Goal: Transaction & Acquisition: Purchase product/service

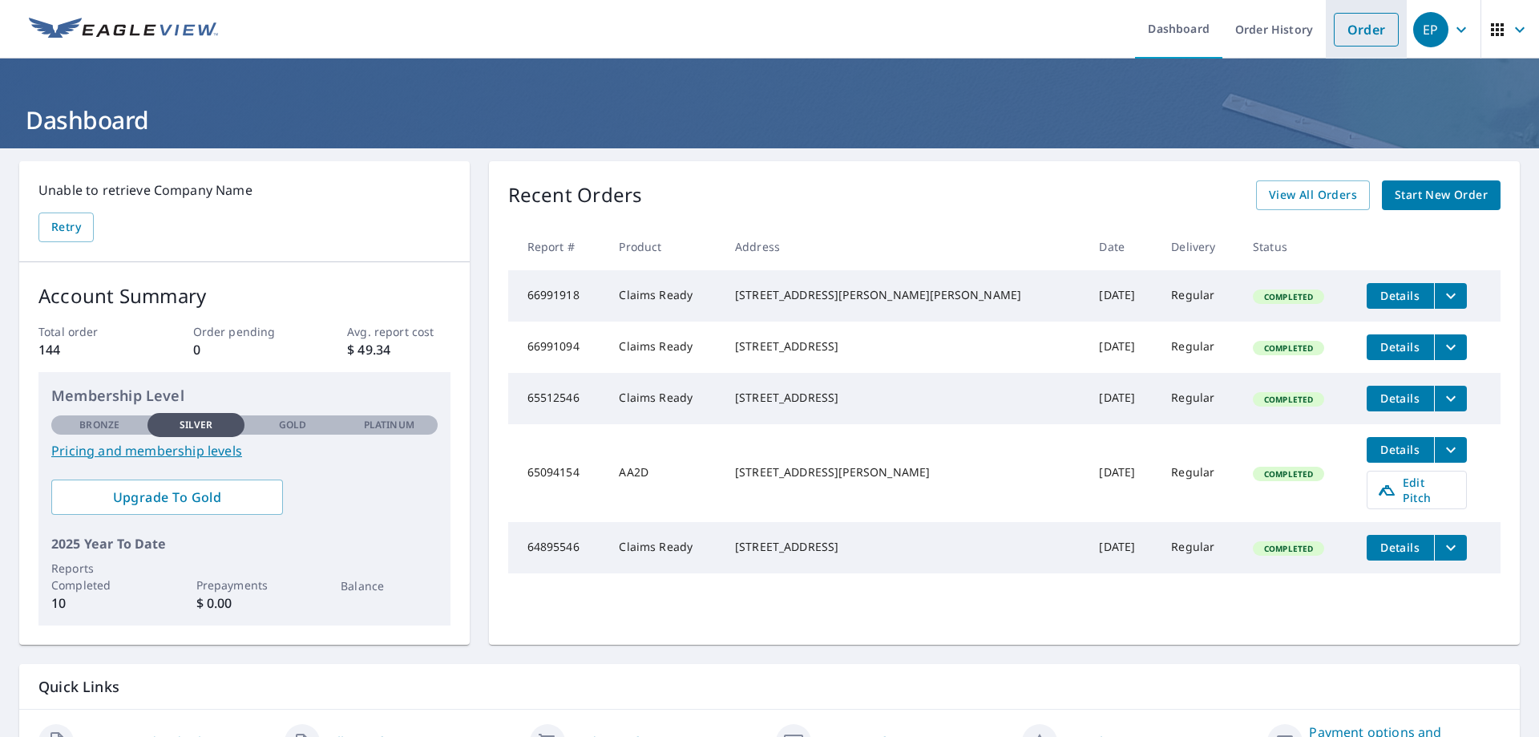
click at [1353, 33] on link "Order" at bounding box center [1366, 30] width 65 height 34
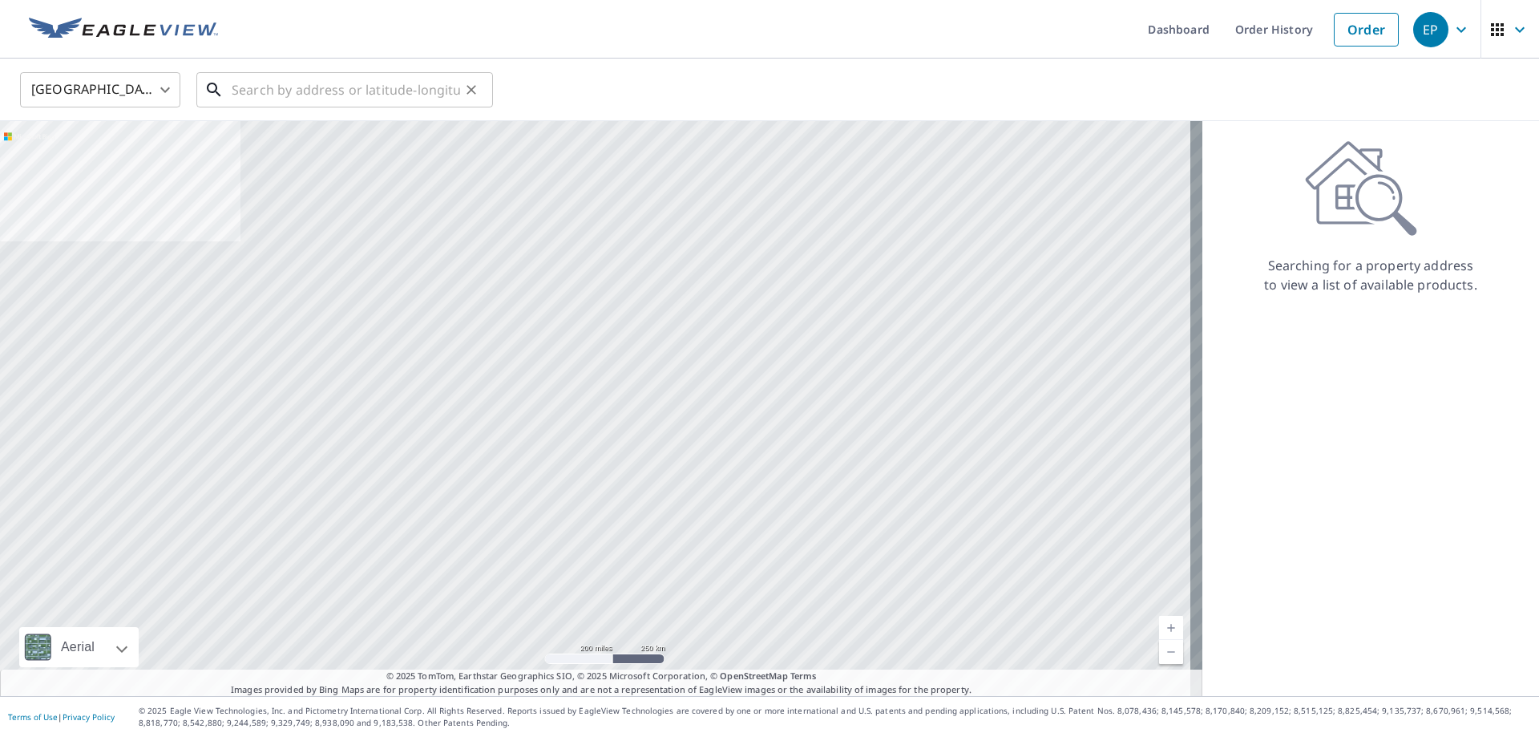
click at [236, 89] on input "text" at bounding box center [346, 89] width 228 height 45
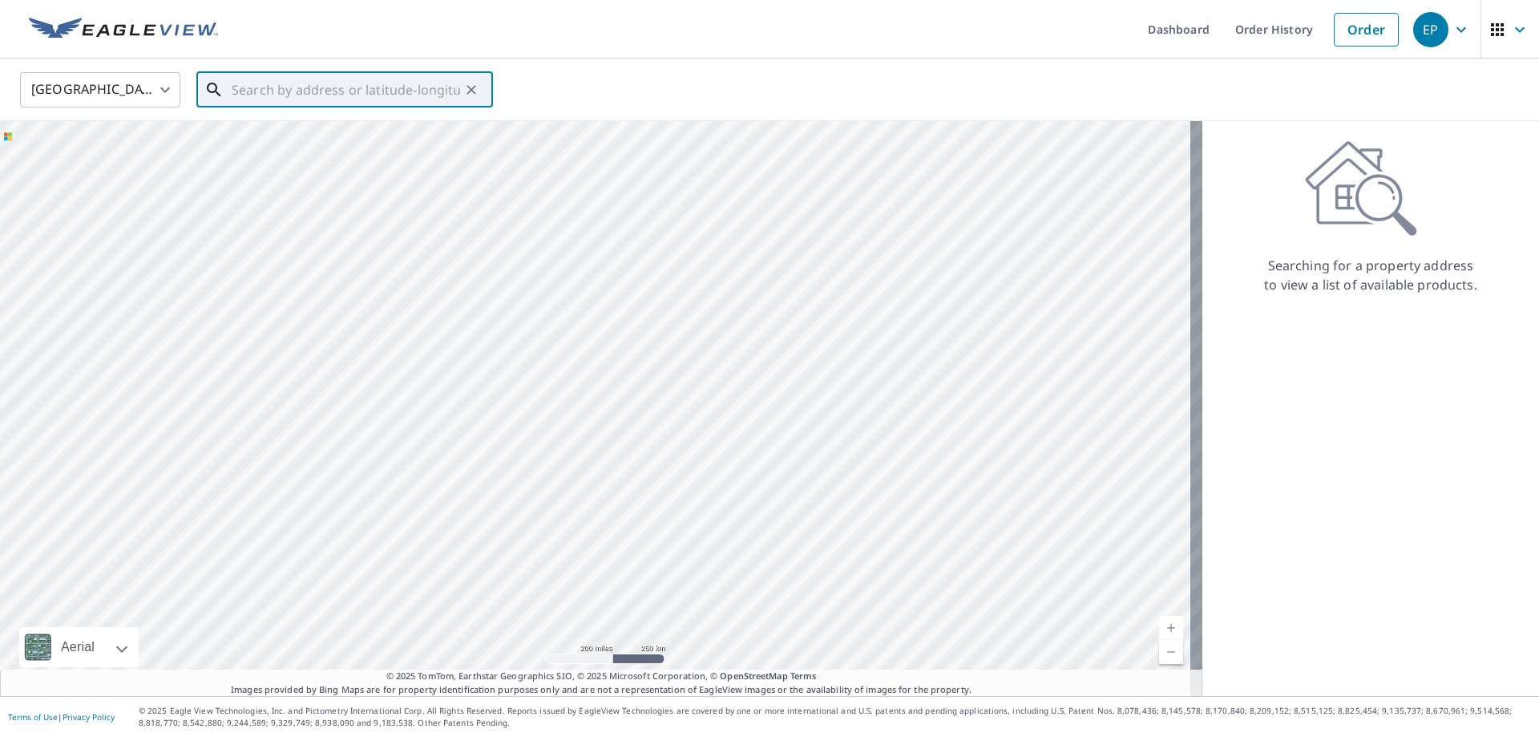
paste input "[STREET_ADDRESS]"
click at [291, 142] on span "[STREET_ADDRESS]" at bounding box center [354, 136] width 252 height 19
type input "[STREET_ADDRESS][PERSON_NAME]"
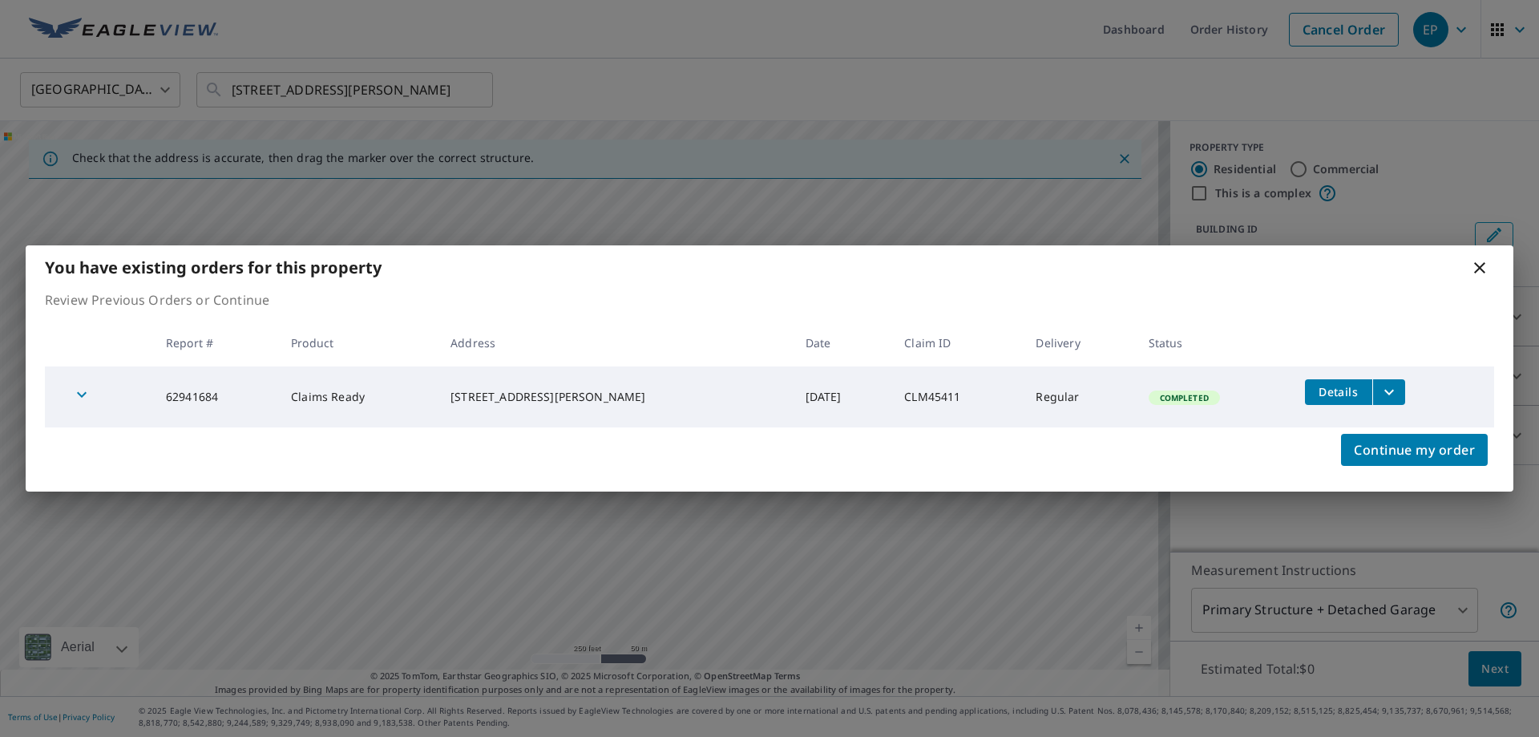
click at [1380, 389] on icon "filesDropdownBtn-62941684" at bounding box center [1389, 391] width 19 height 19
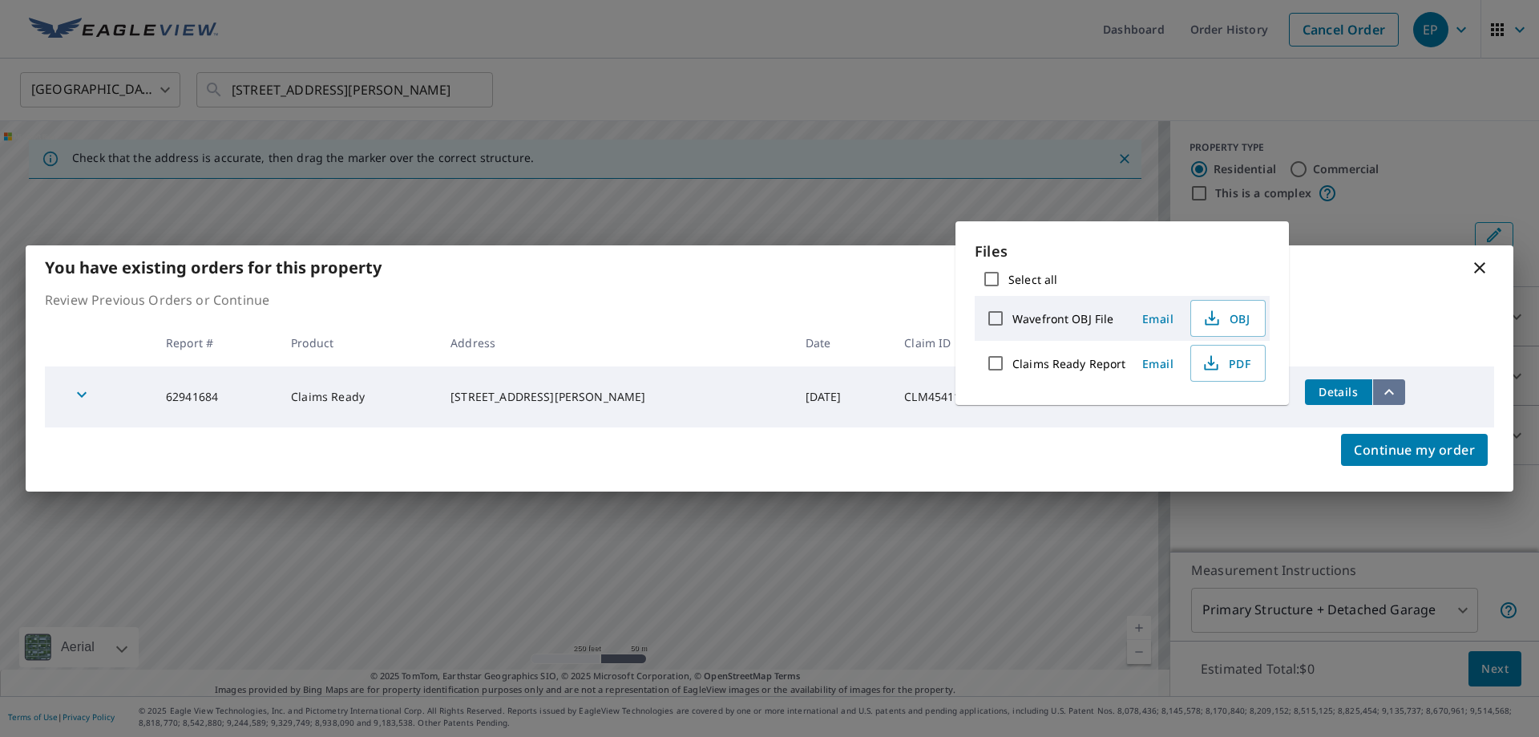
click at [1380, 389] on icon "filesDropdownBtn-62941684" at bounding box center [1389, 391] width 19 height 19
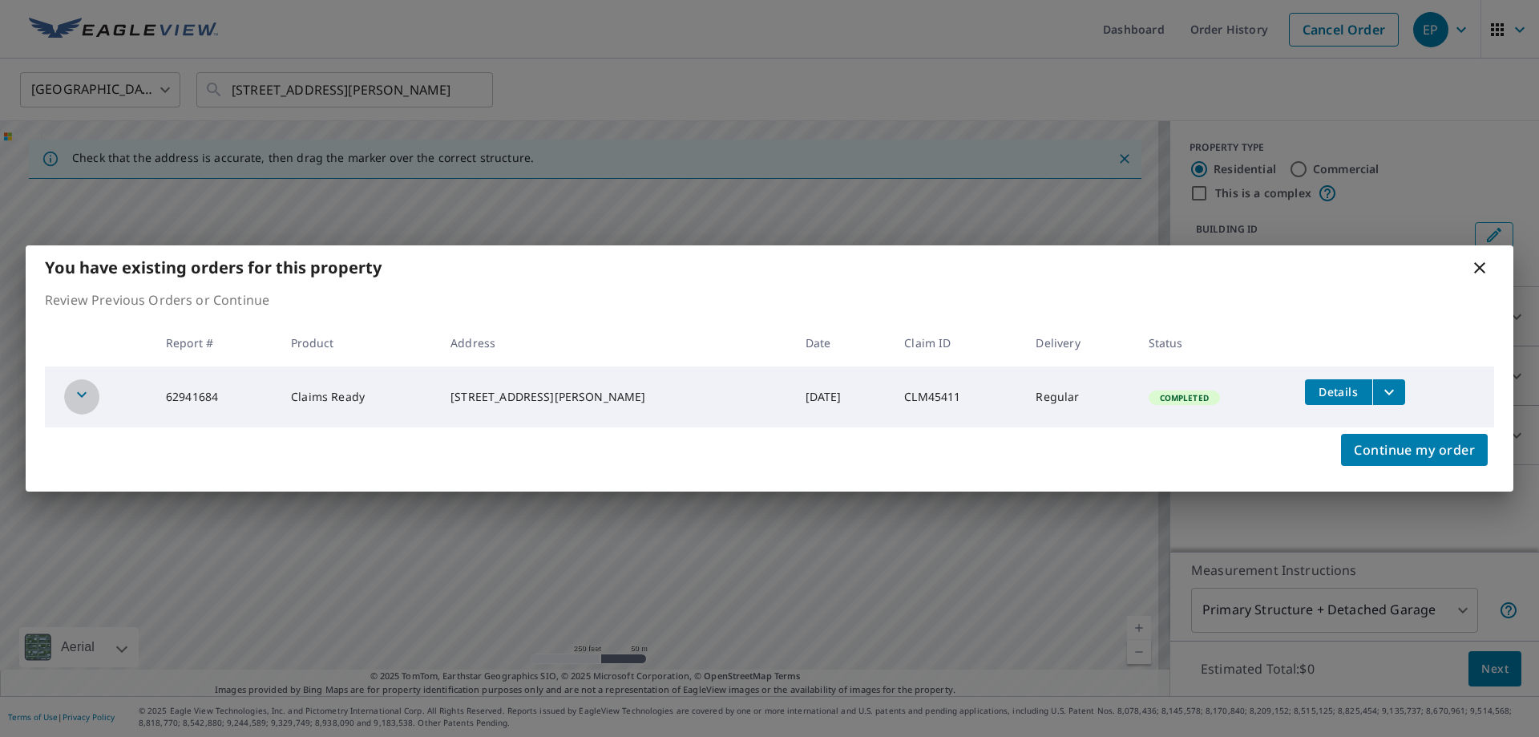
click at [82, 394] on icon "button" at bounding box center [81, 394] width 19 height 19
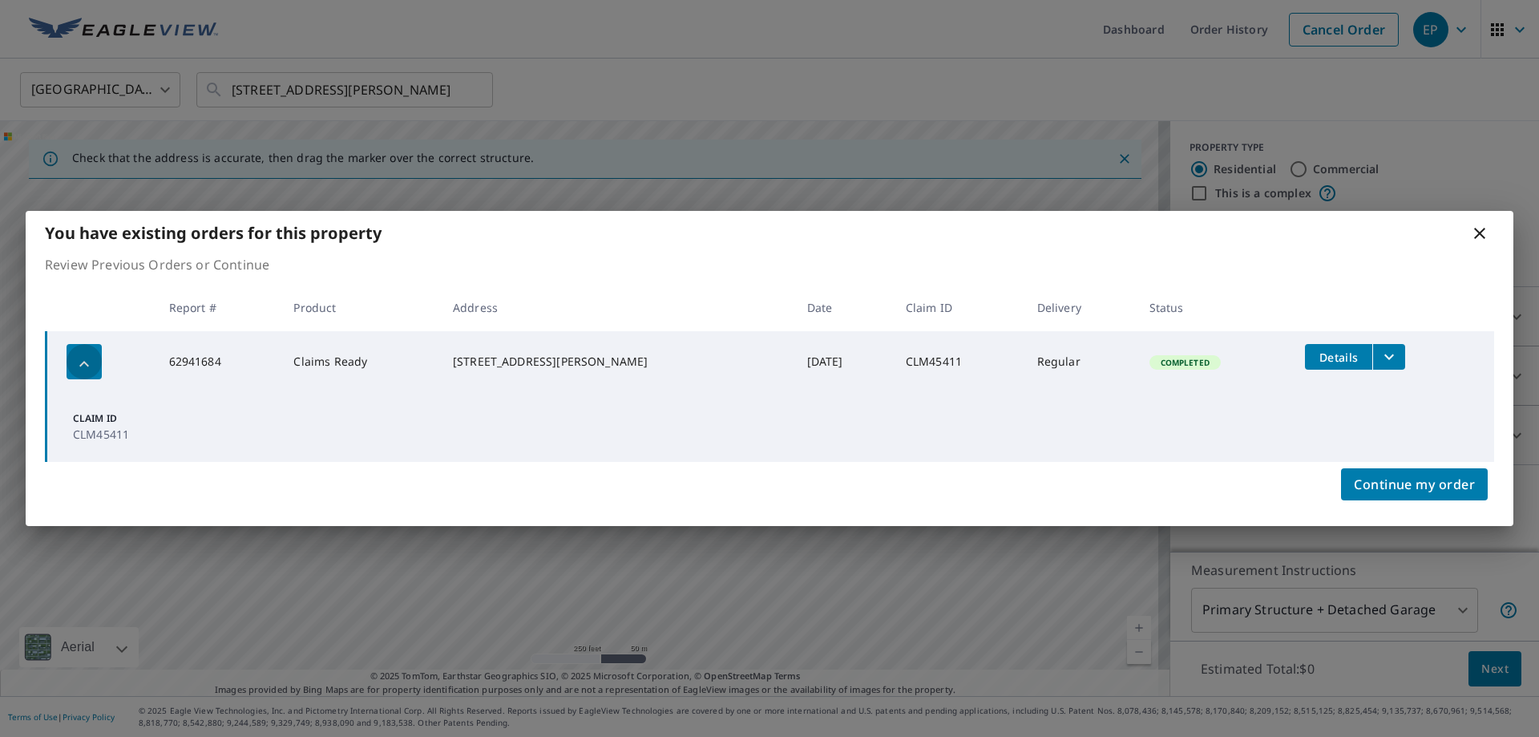
click at [84, 362] on icon "button" at bounding box center [84, 363] width 19 height 19
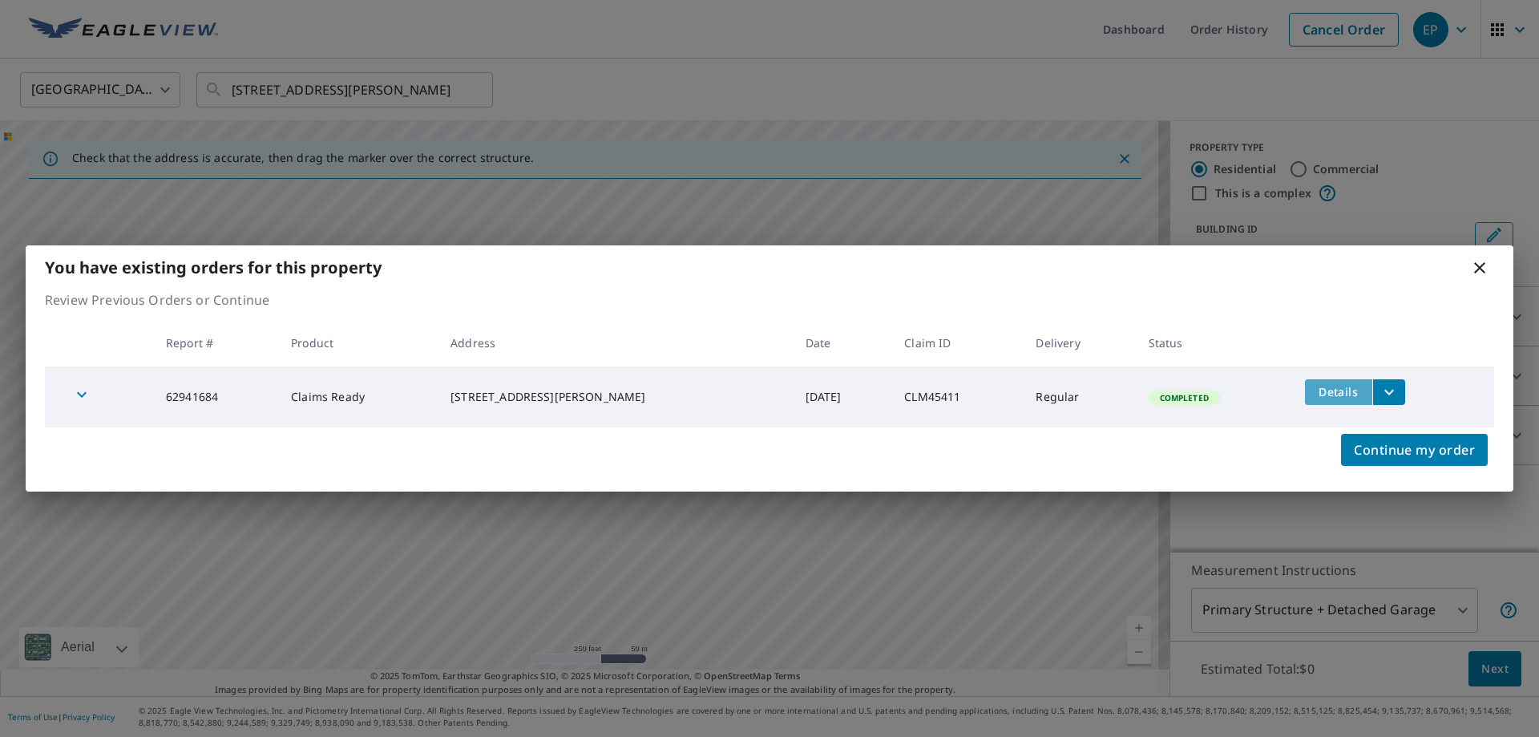
click at [1336, 391] on span "Details" at bounding box center [1339, 391] width 48 height 15
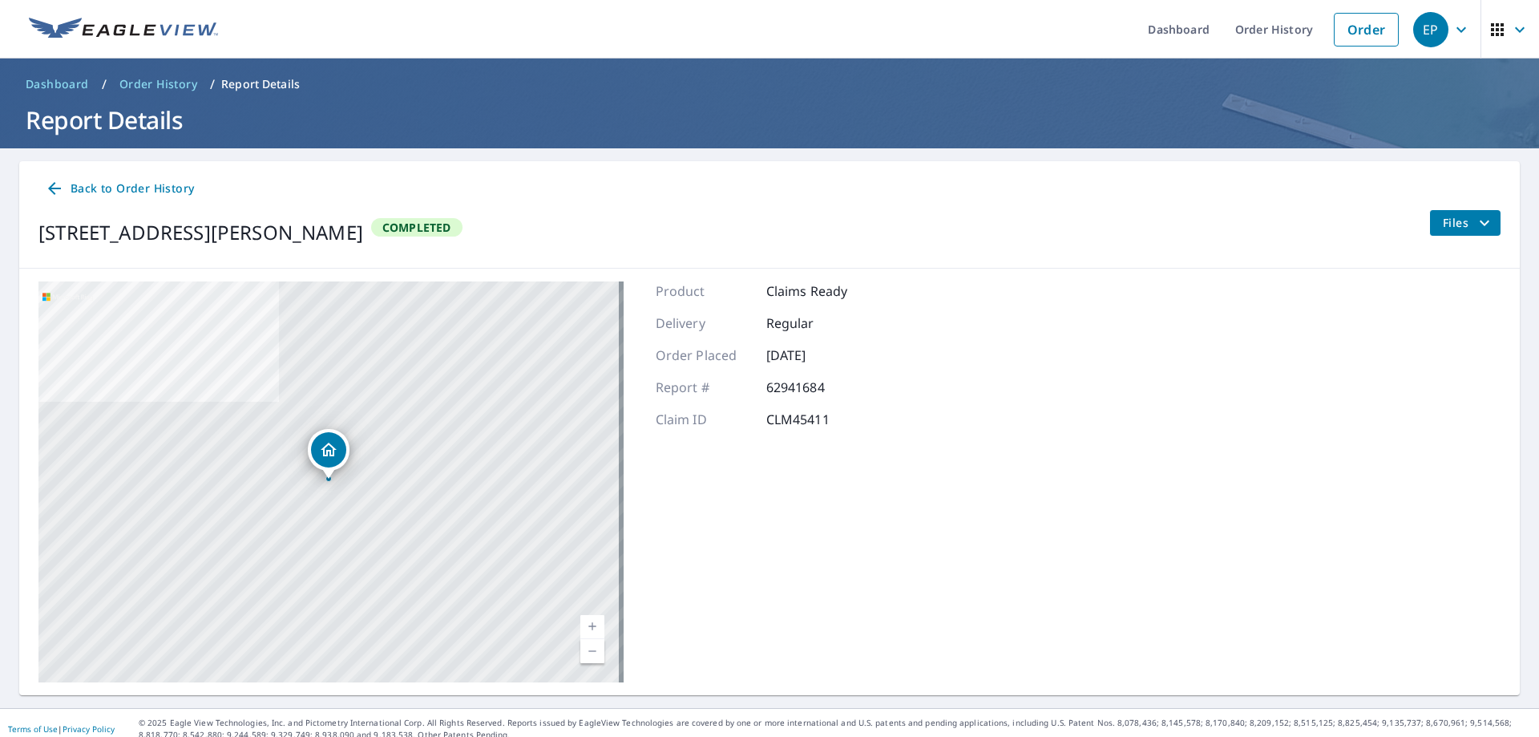
scroll to position [12, 0]
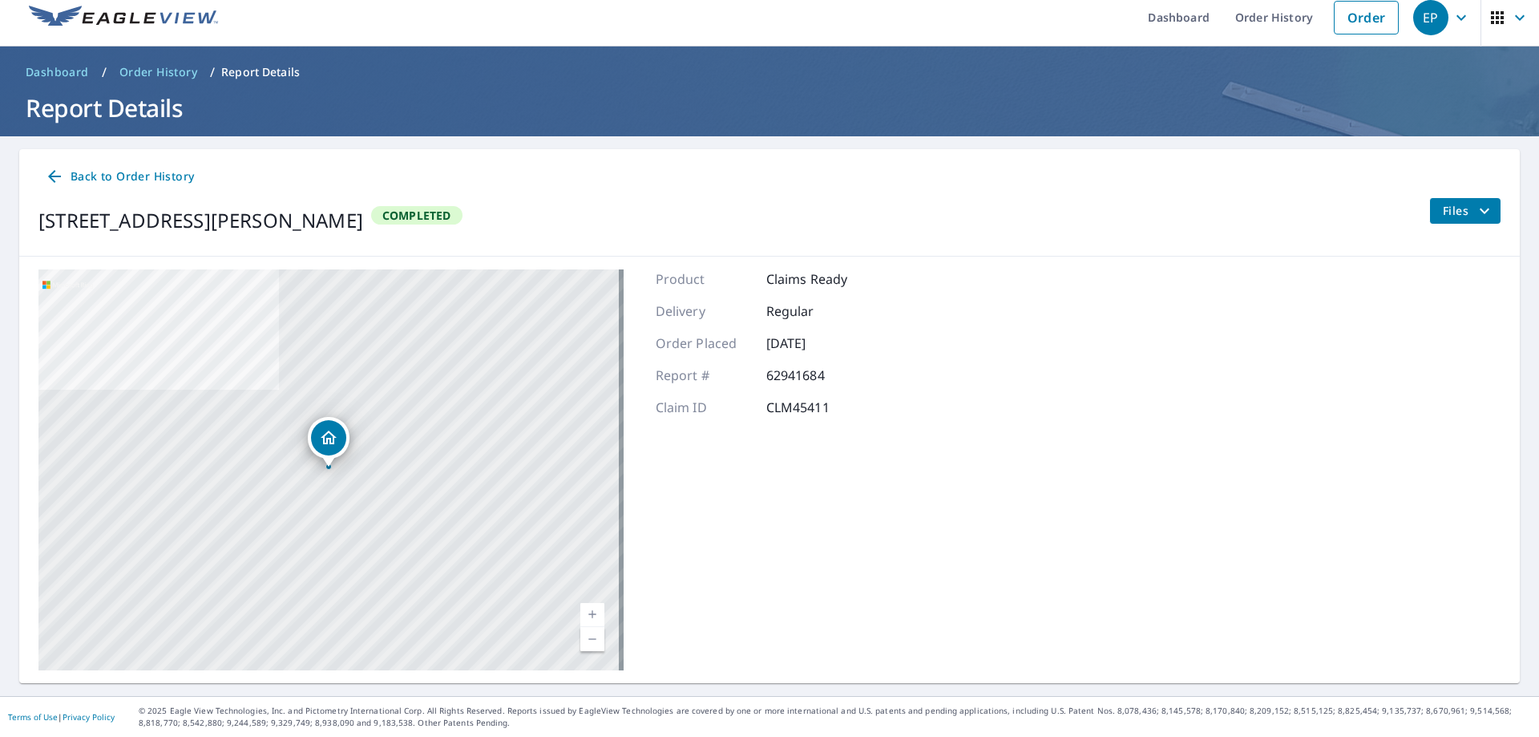
click at [1478, 216] on icon "filesDropdownBtn-62941684" at bounding box center [1484, 210] width 19 height 19
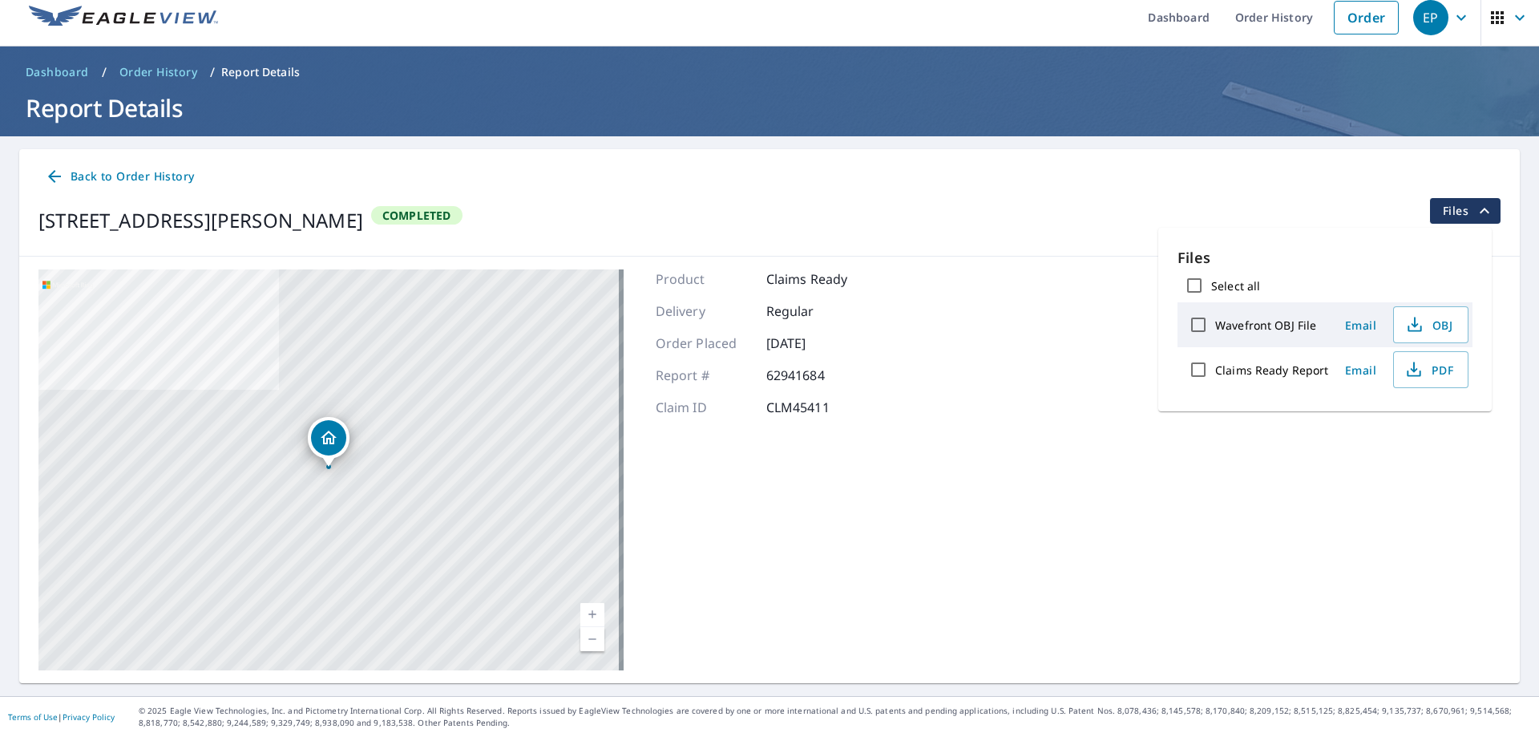
click at [1198, 366] on input "Claims Ready Report" at bounding box center [1199, 370] width 34 height 34
checkbox input "true"
click at [1421, 427] on span "Download" at bounding box center [1410, 425] width 85 height 19
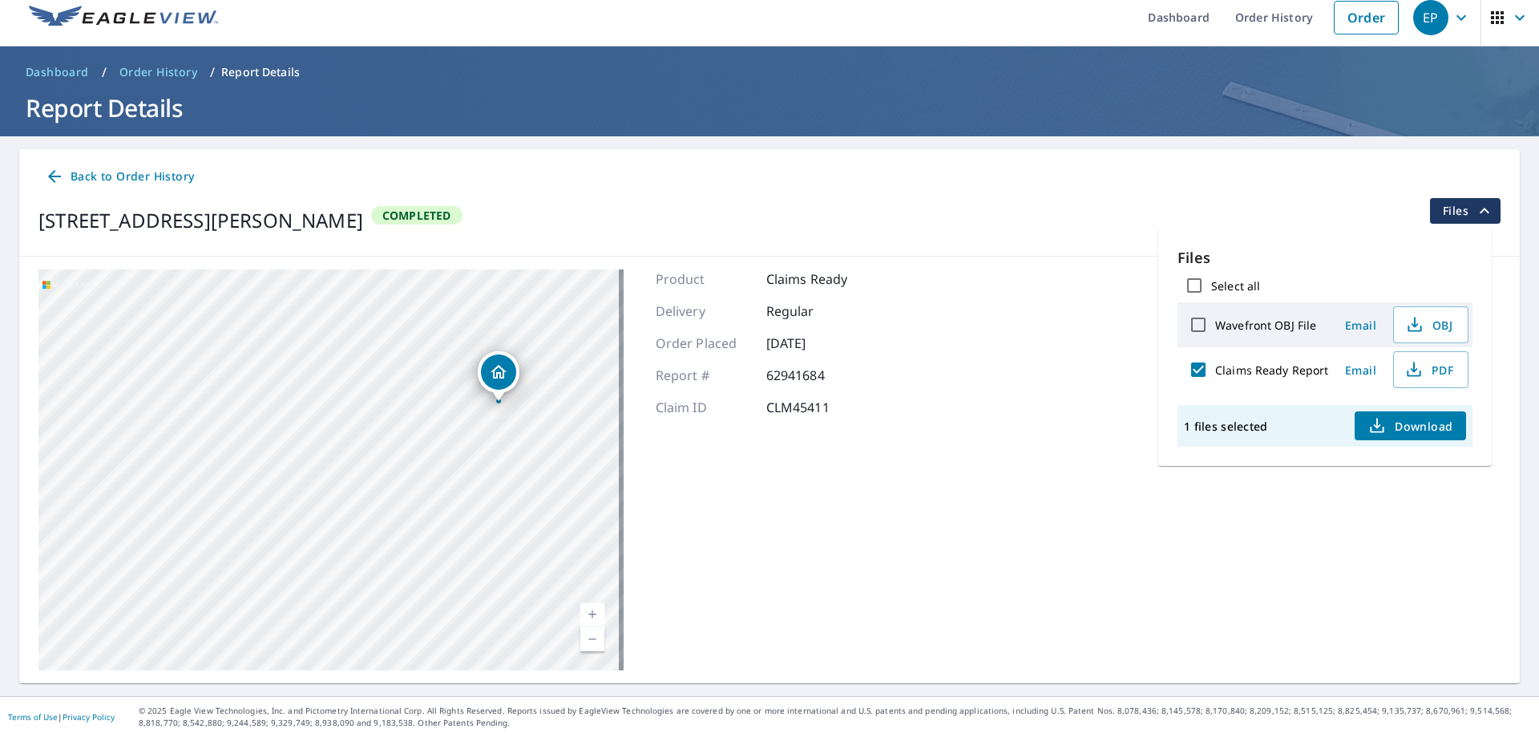
drag, startPoint x: 586, startPoint y: 454, endPoint x: 483, endPoint y: 450, distance: 102.7
click at [483, 450] on div "[STREET_ADDRESS][PERSON_NAME]" at bounding box center [330, 469] width 585 height 401
click at [1361, 25] on link "Order" at bounding box center [1366, 18] width 65 height 34
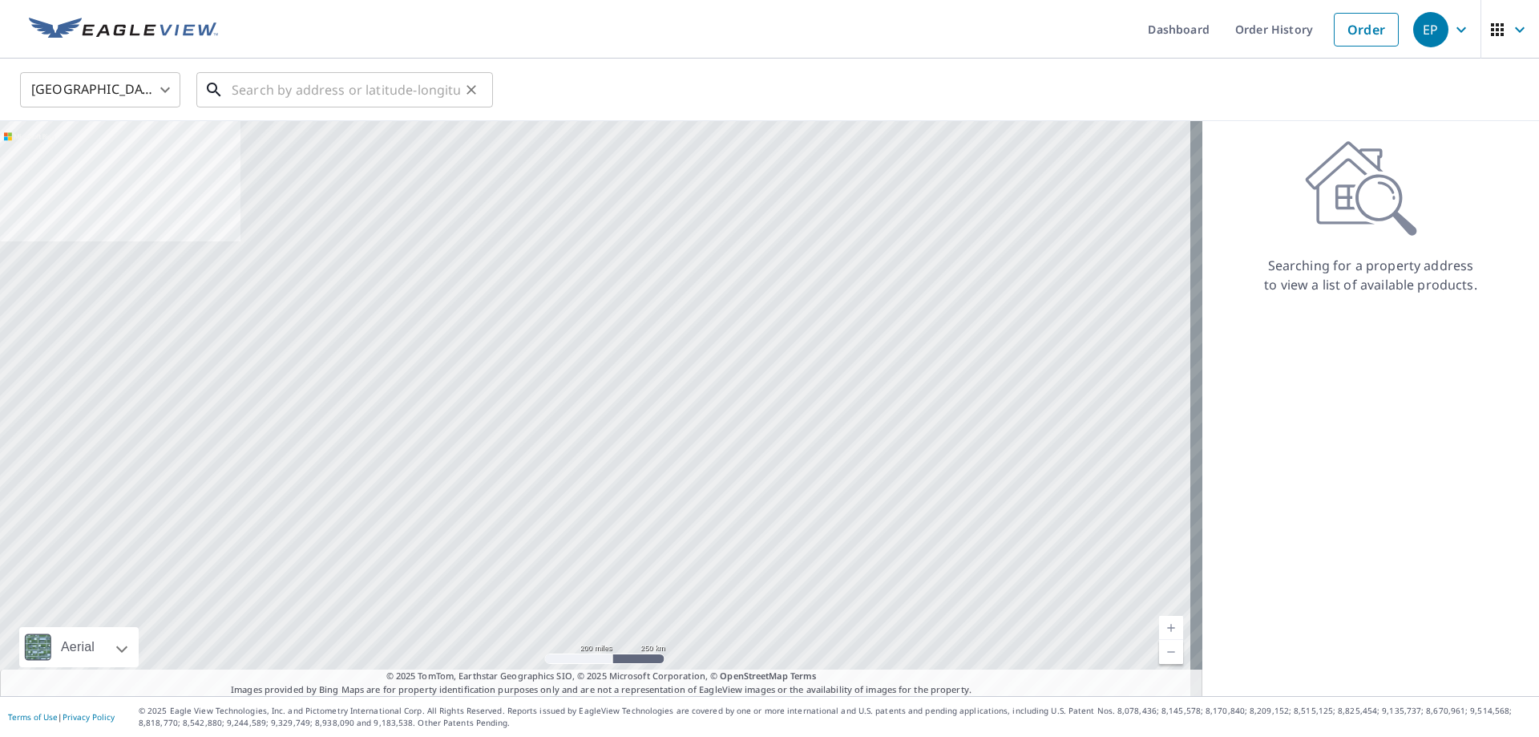
click at [412, 91] on input "text" at bounding box center [346, 89] width 228 height 45
paste input "[STREET_ADDRESS]"
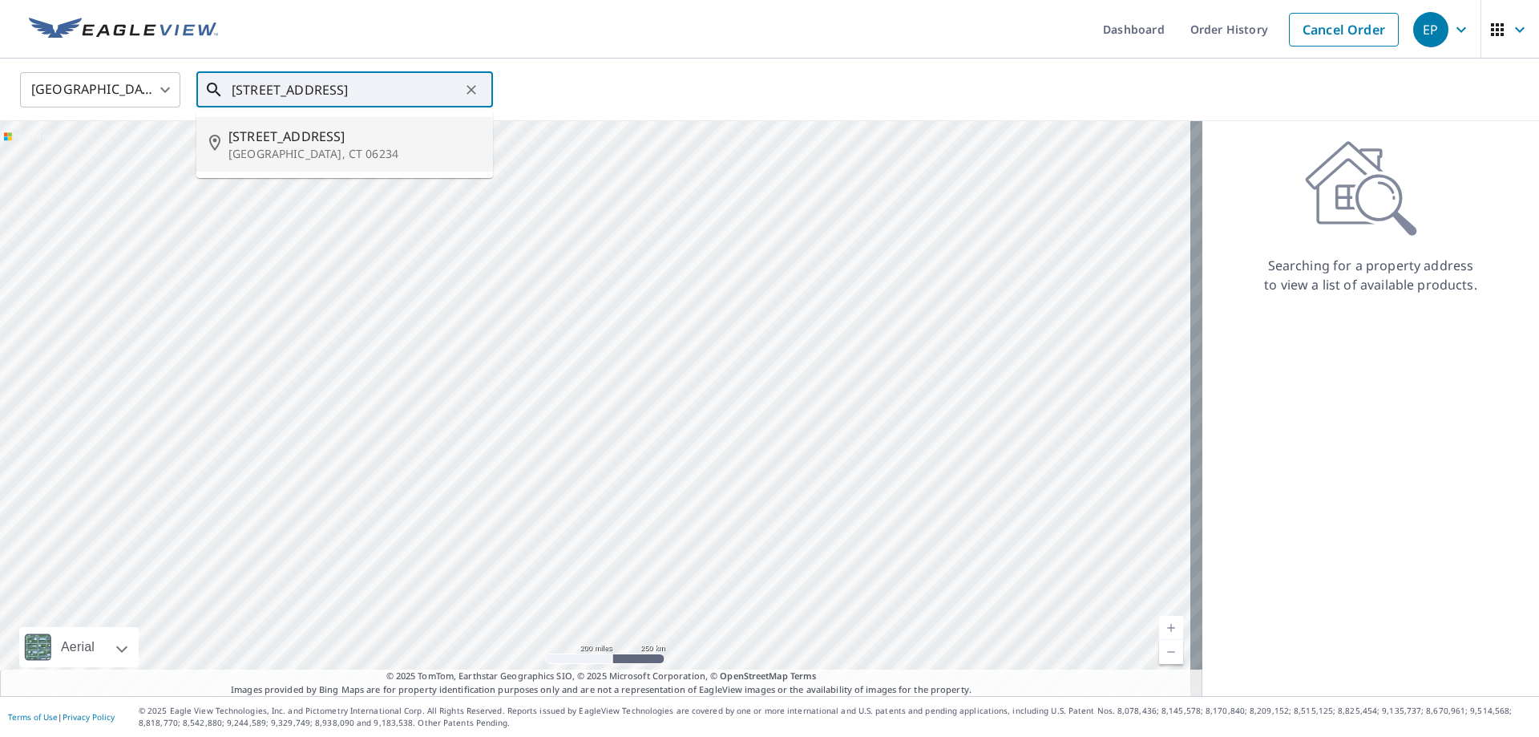
click at [266, 139] on span "[STREET_ADDRESS]" at bounding box center [354, 136] width 252 height 19
type input "[STREET_ADDRESS][PERSON_NAME]"
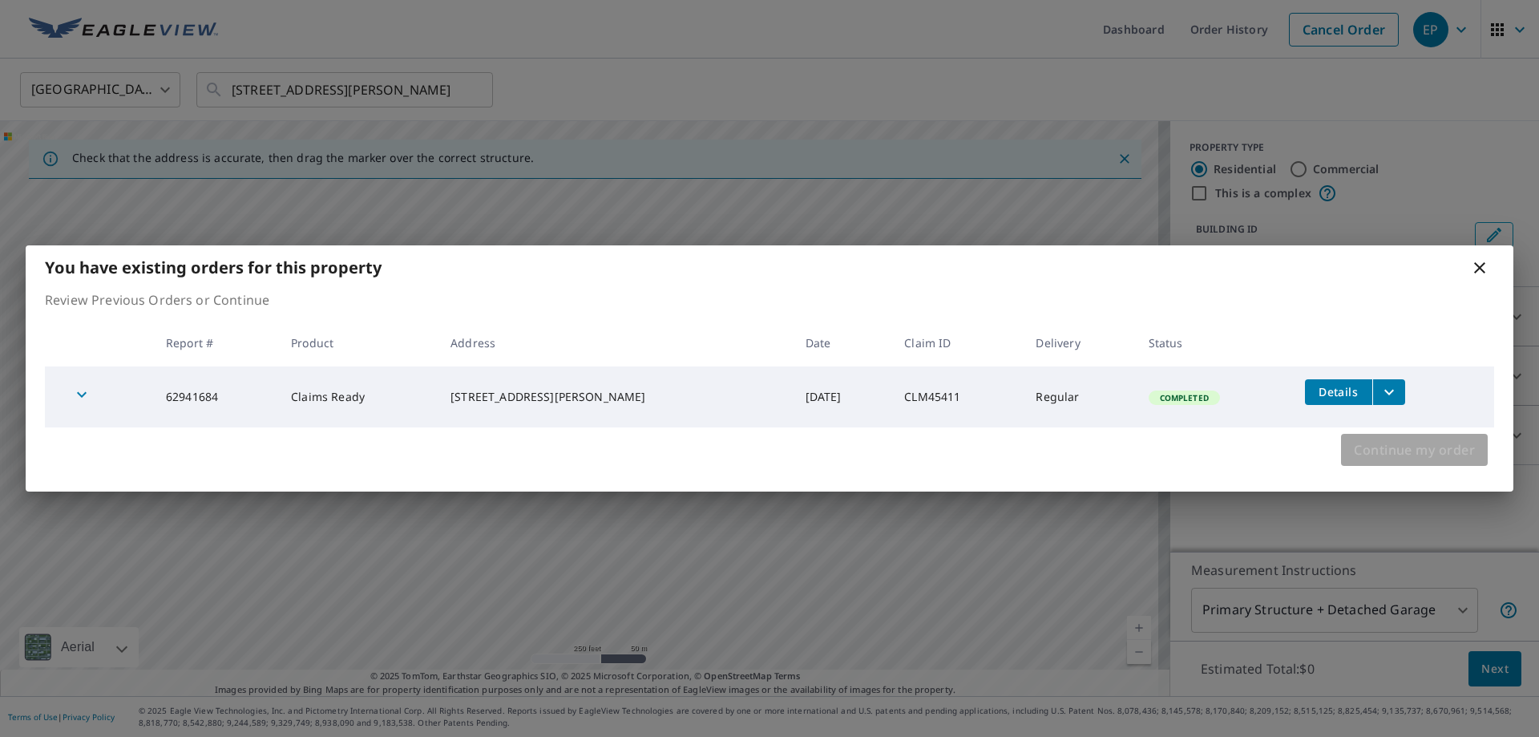
click at [1395, 447] on span "Continue my order" at bounding box center [1414, 450] width 121 height 22
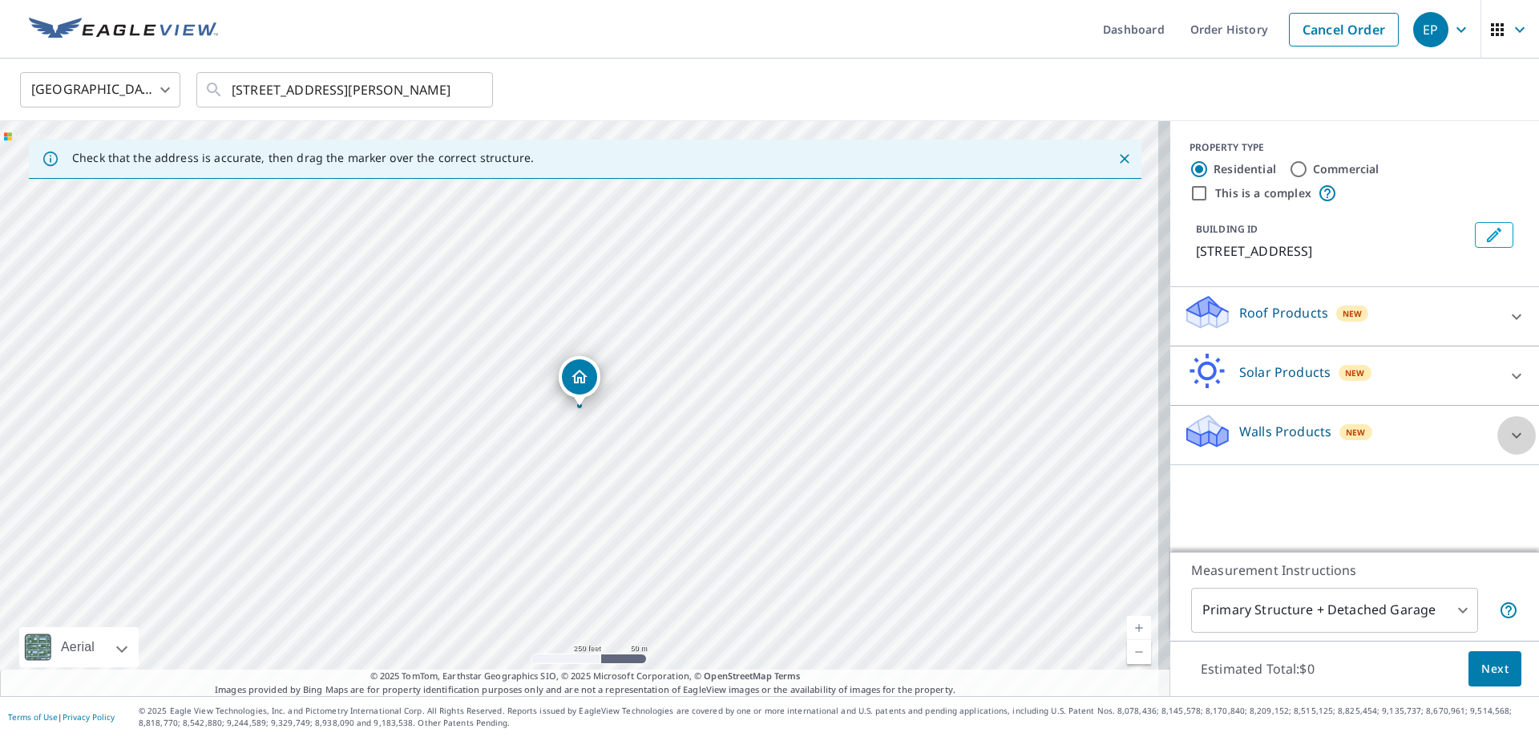
click at [1507, 433] on icon at bounding box center [1516, 435] width 19 height 19
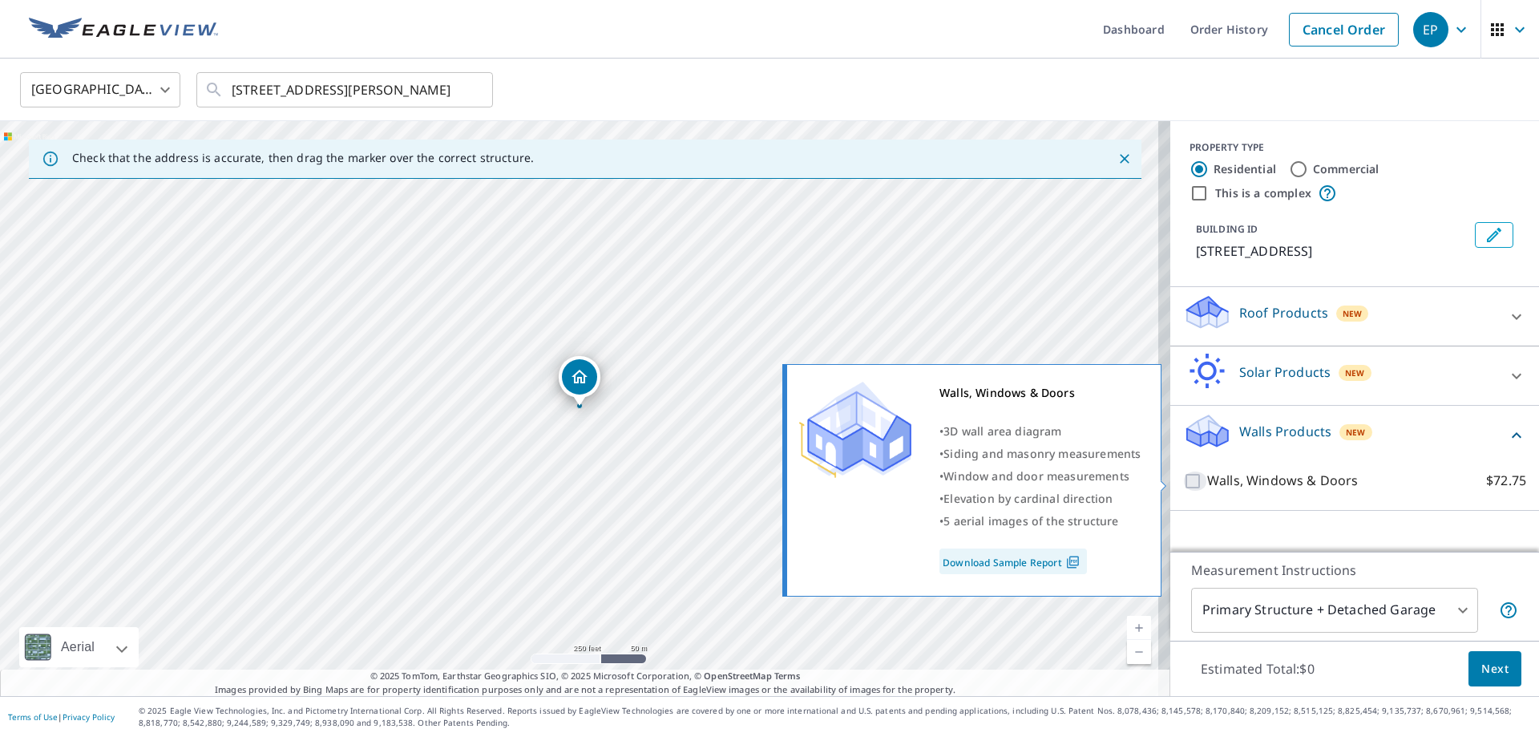
click at [1188, 480] on input "Walls, Windows & Doors $72.75" at bounding box center [1195, 480] width 24 height 19
checkbox input "true"
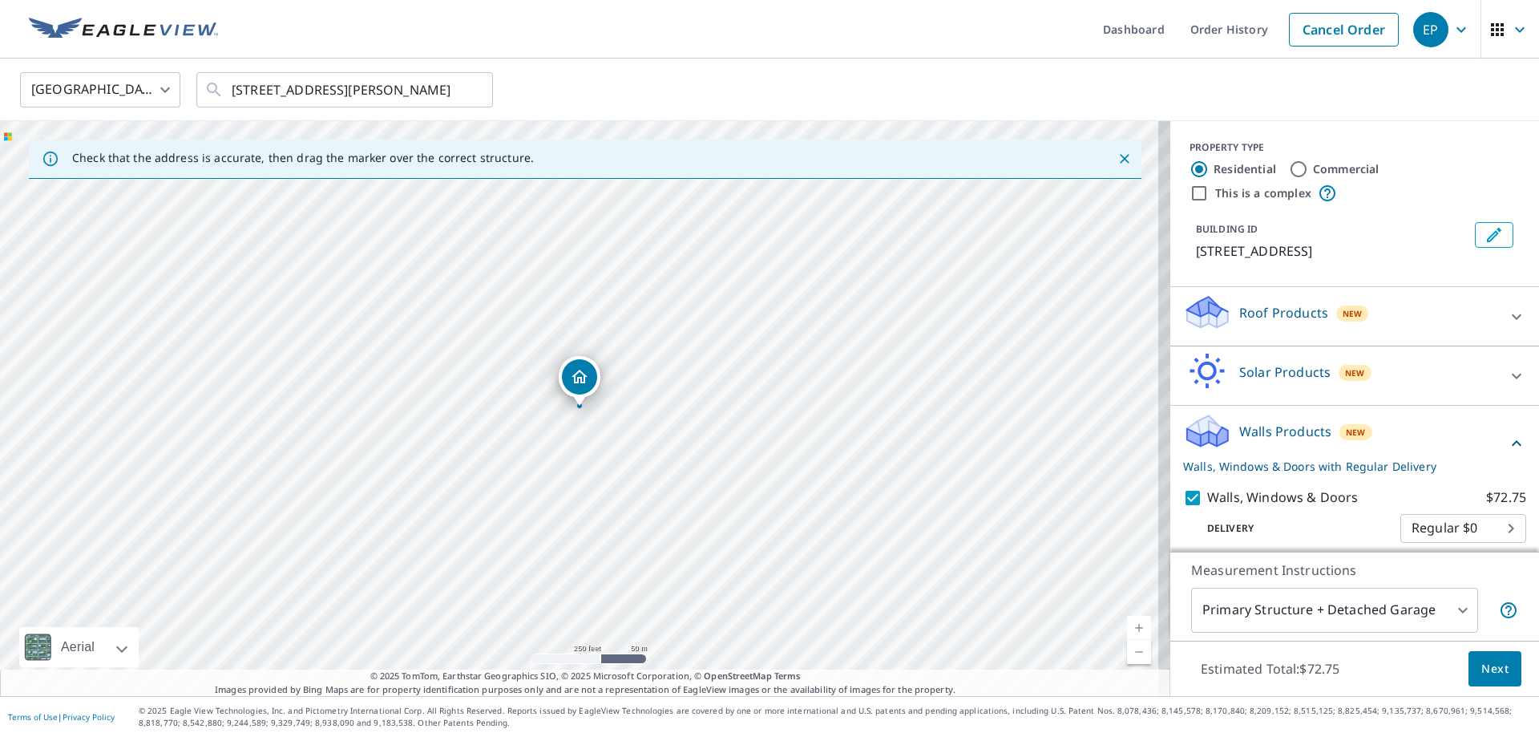
click at [1393, 611] on body "EP EP Dashboard Order History Cancel Order EP United States US ​ [STREET_ADDRES…" at bounding box center [769, 368] width 1539 height 737
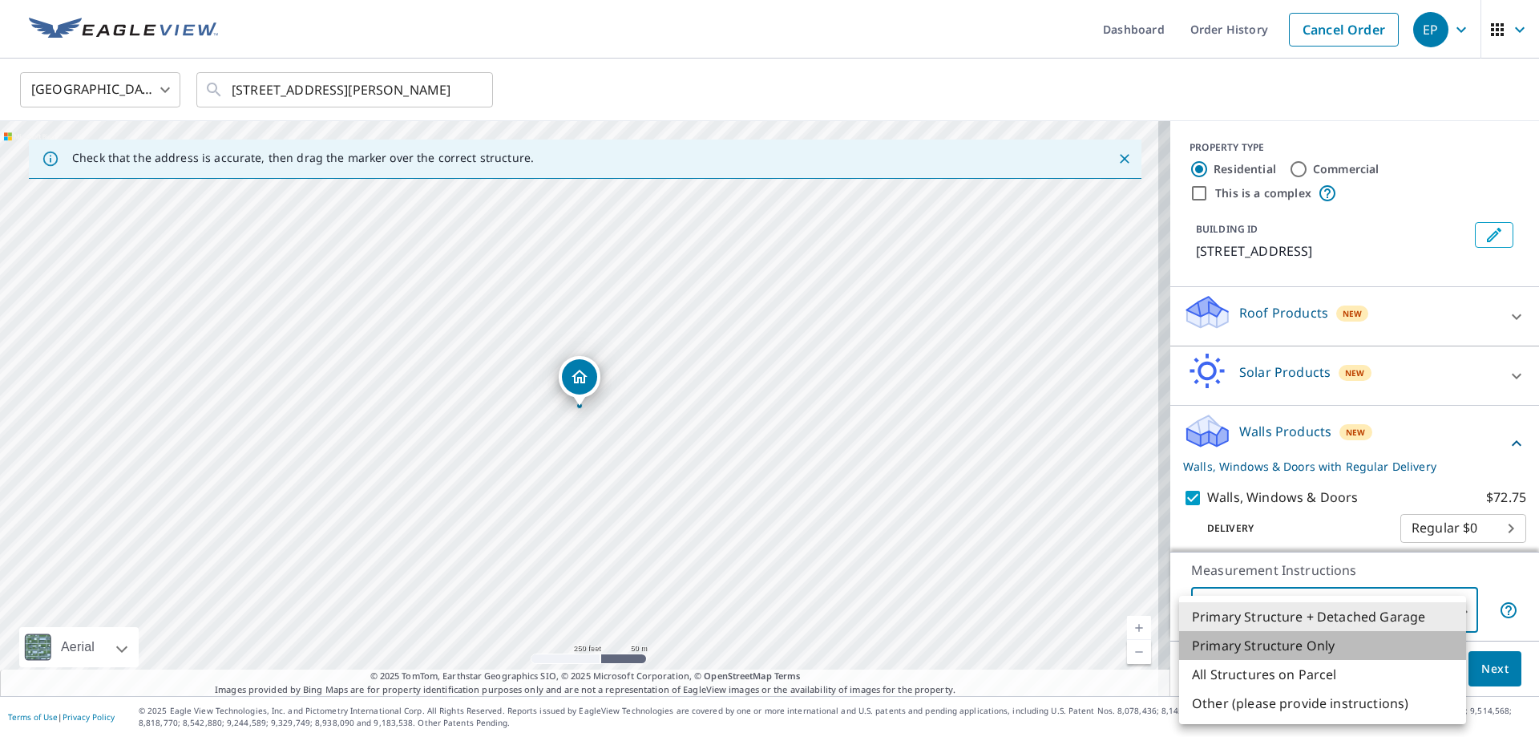
click at [1302, 647] on li "Primary Structure Only" at bounding box center [1322, 645] width 287 height 29
type input "2"
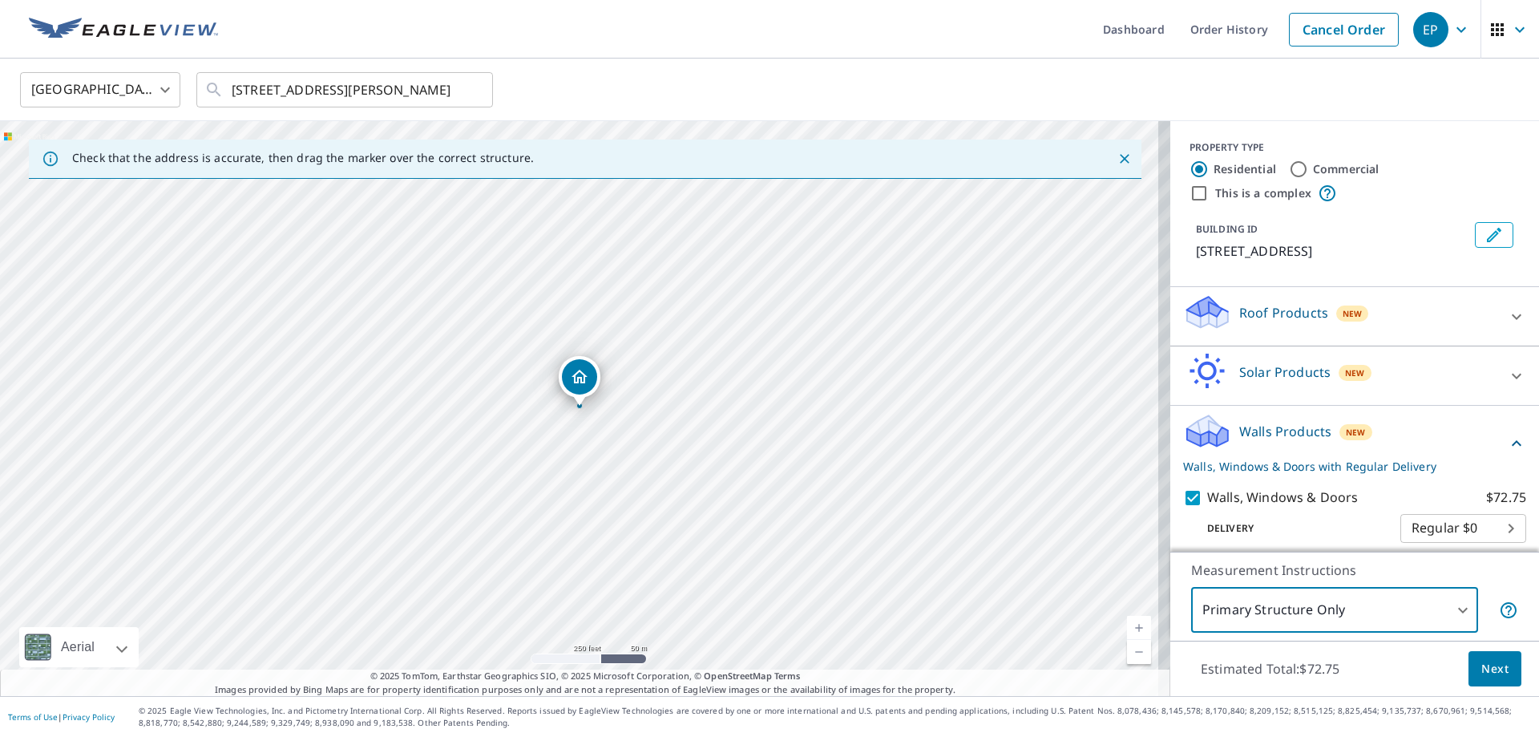
click at [1447, 142] on div "PROPERTY TYPE" at bounding box center [1355, 147] width 330 height 14
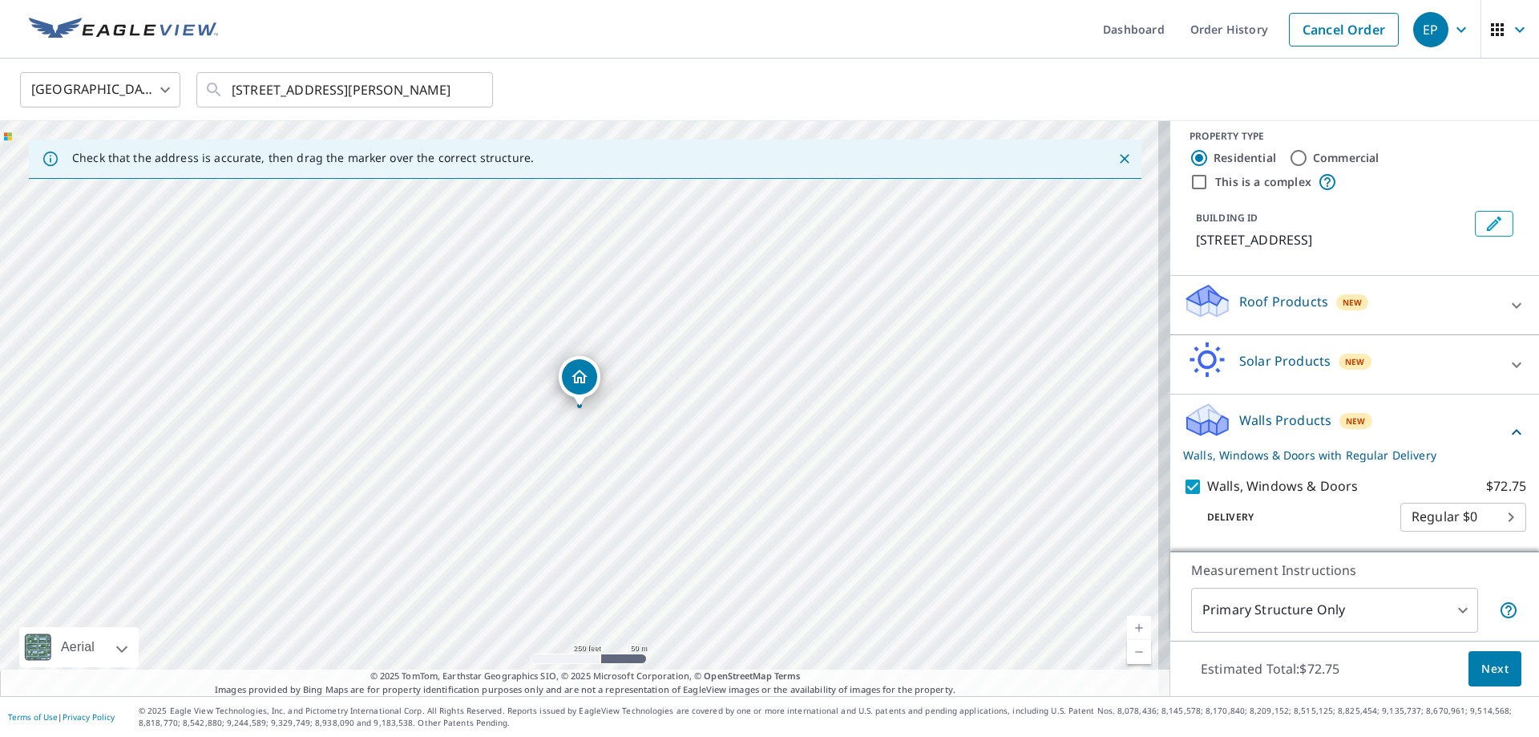
click at [1507, 304] on icon at bounding box center [1516, 305] width 19 height 19
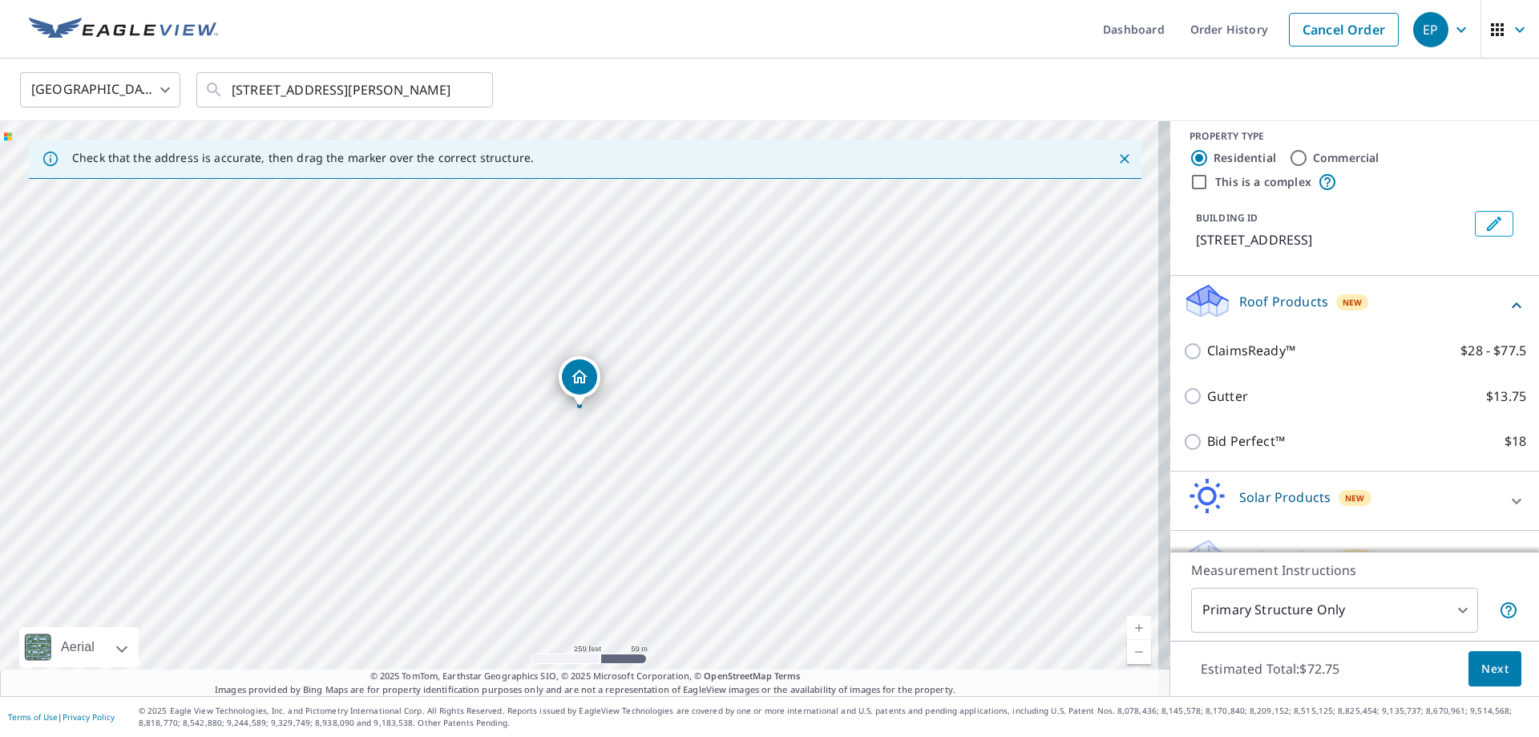
click at [1507, 304] on icon at bounding box center [1516, 305] width 19 height 19
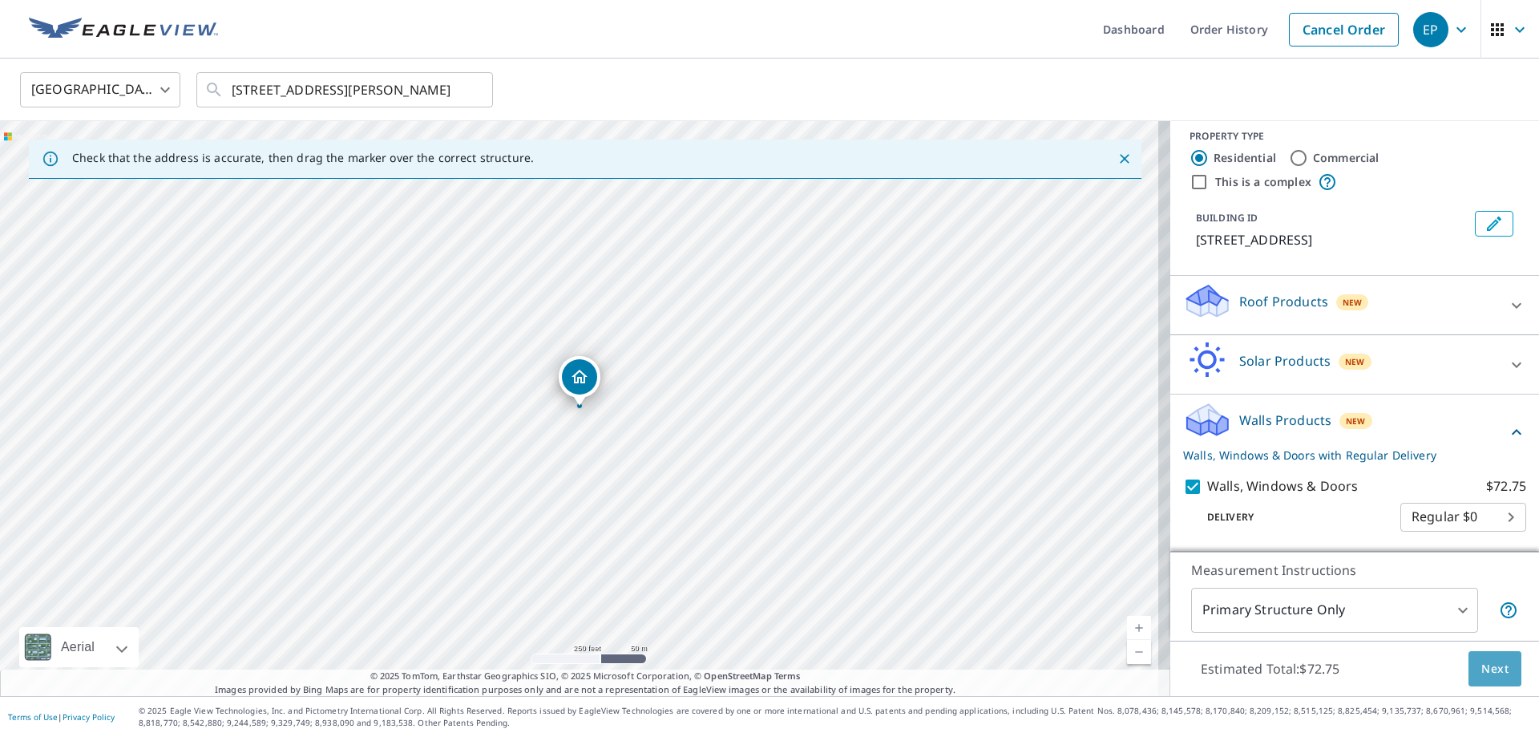
click at [1484, 665] on span "Next" at bounding box center [1495, 669] width 27 height 20
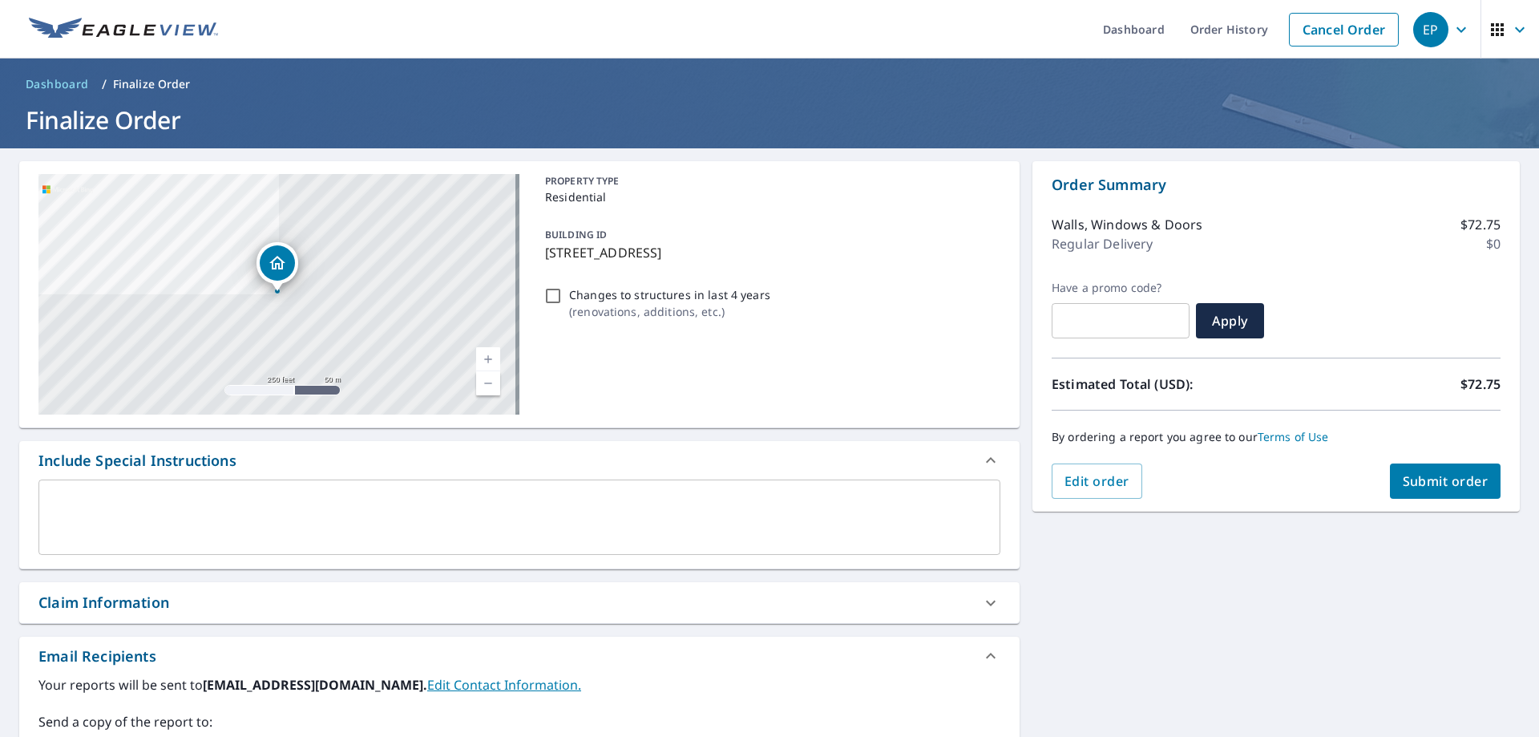
scroll to position [160, 0]
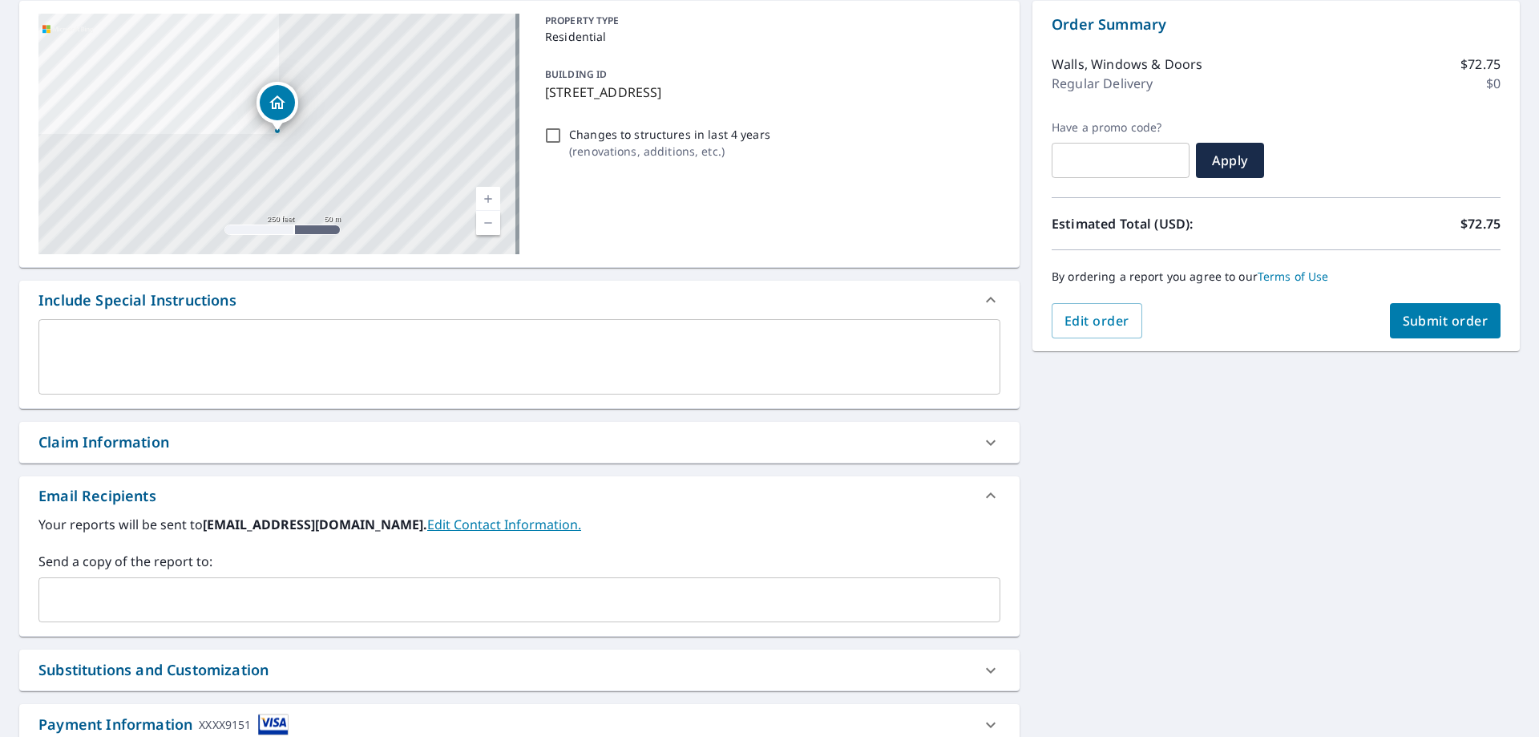
click at [228, 595] on input "text" at bounding box center [508, 599] width 924 height 30
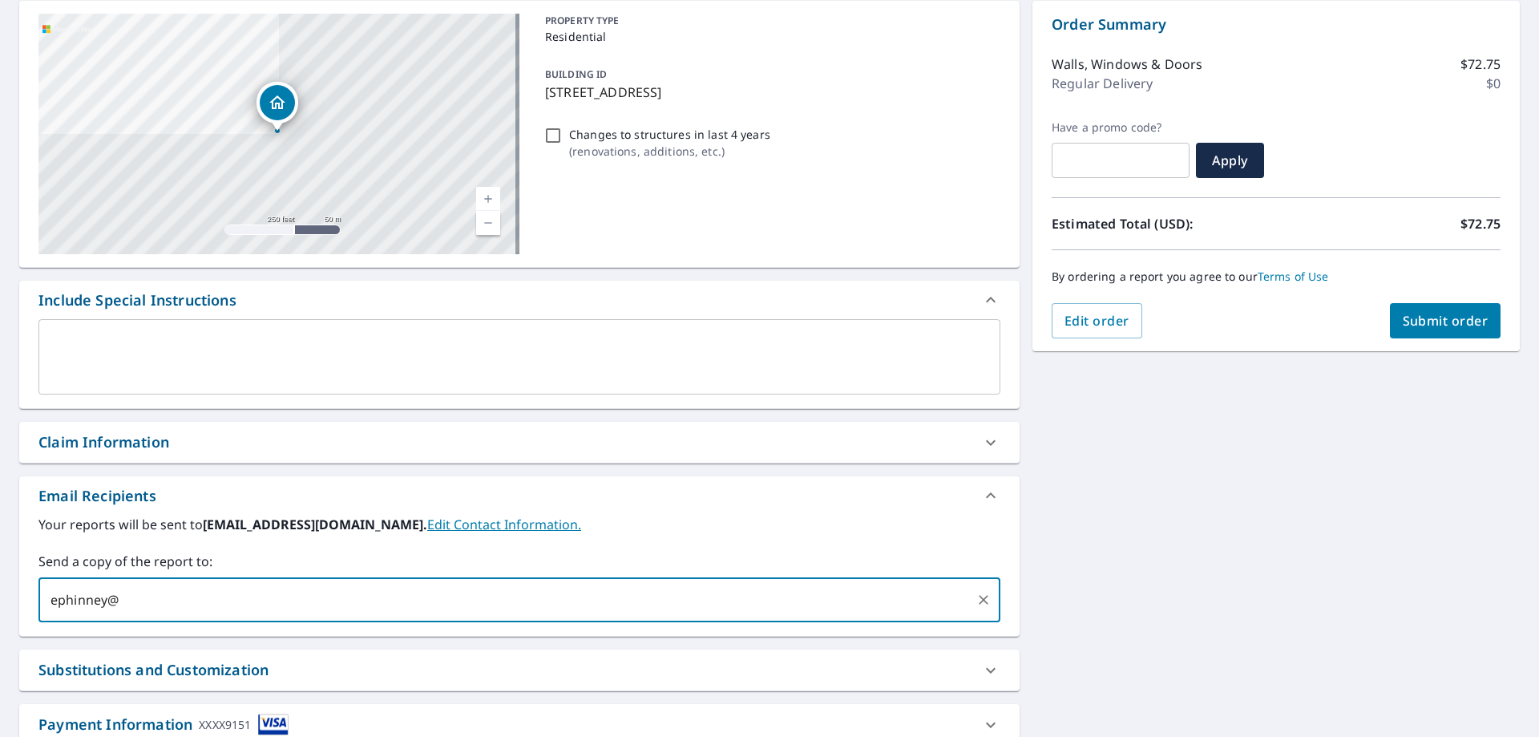
type input "[EMAIL_ADDRESS][DOMAIN_NAME]"
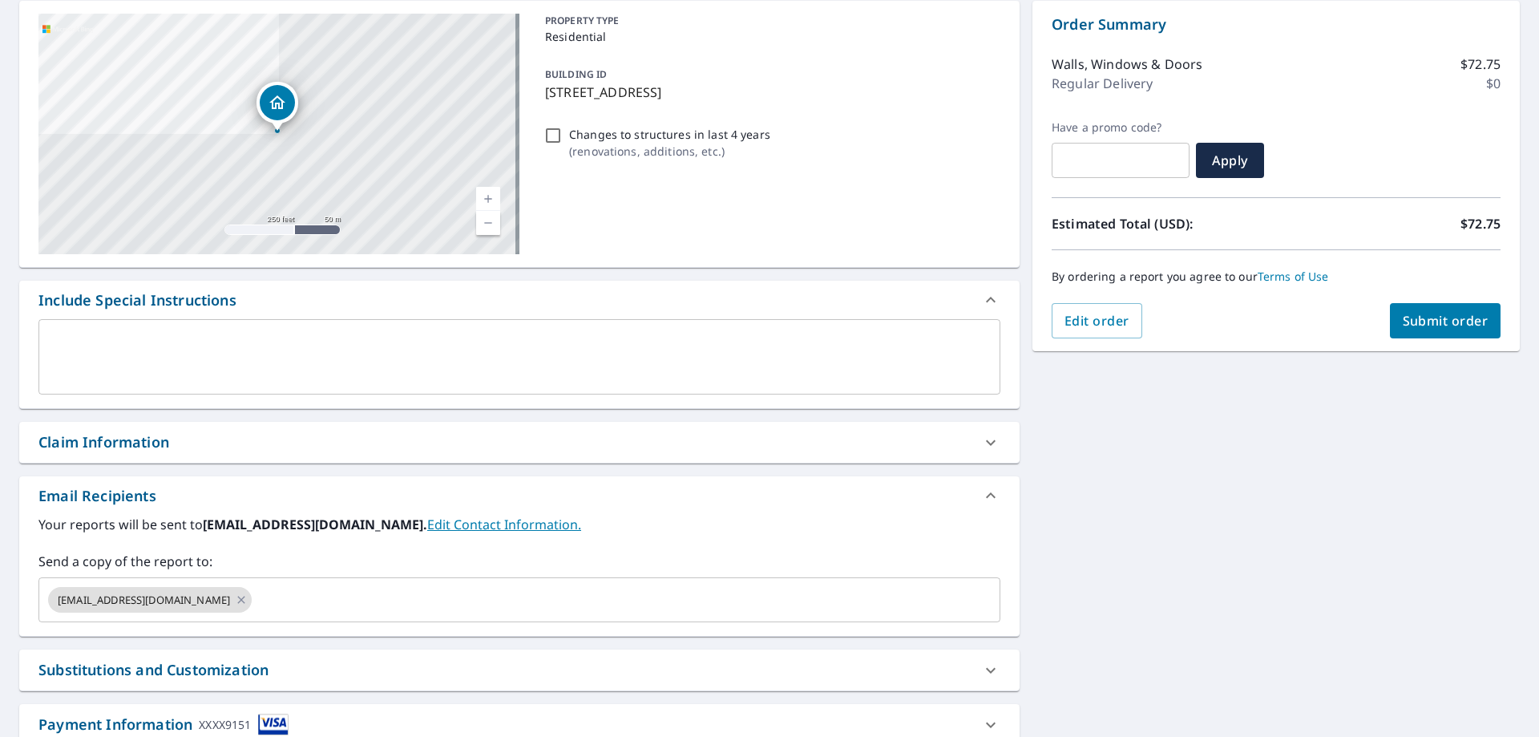
click at [1323, 515] on div "[STREET_ADDRESS] Aerial Road A standard road map Aerial A detailed look from ab…" at bounding box center [769, 398] width 1539 height 820
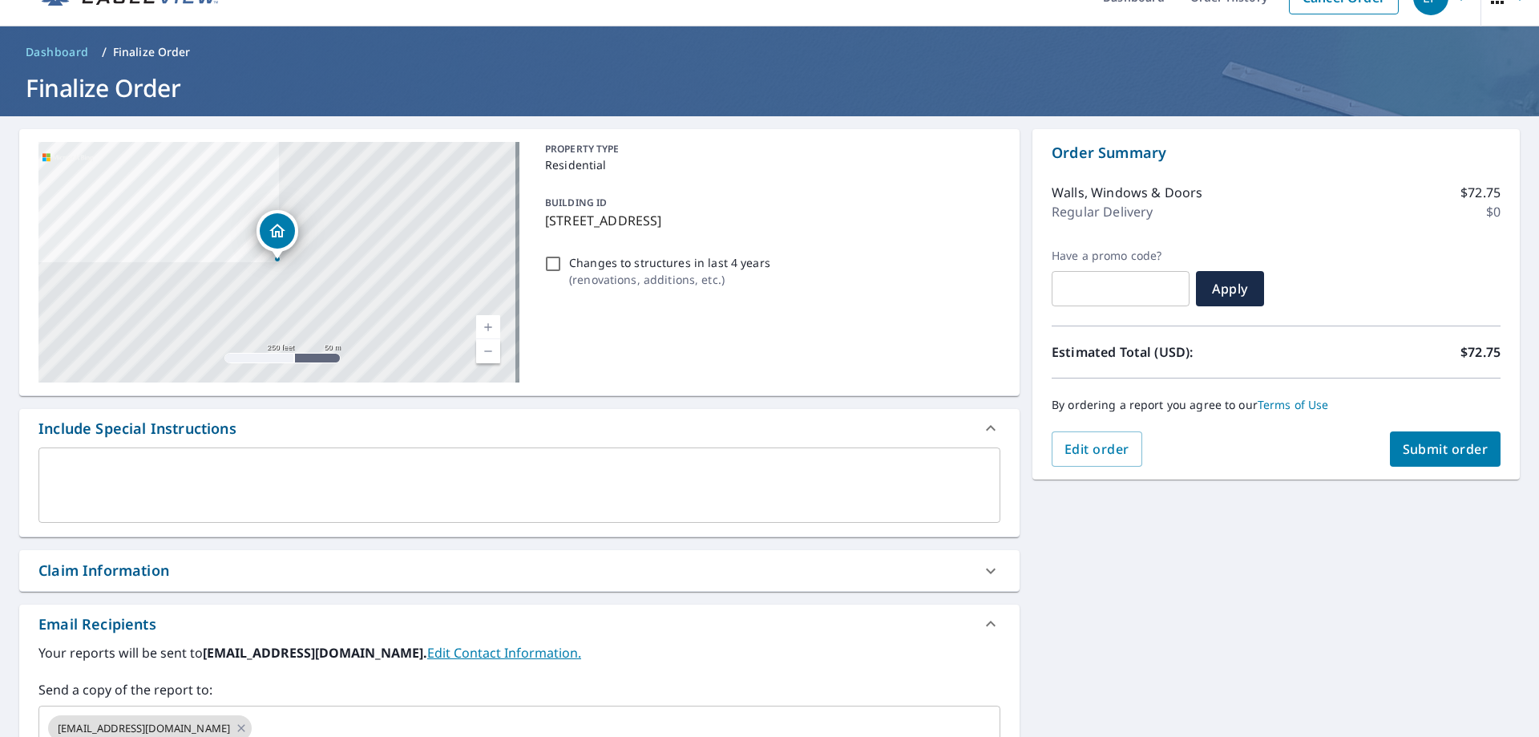
scroll to position [0, 0]
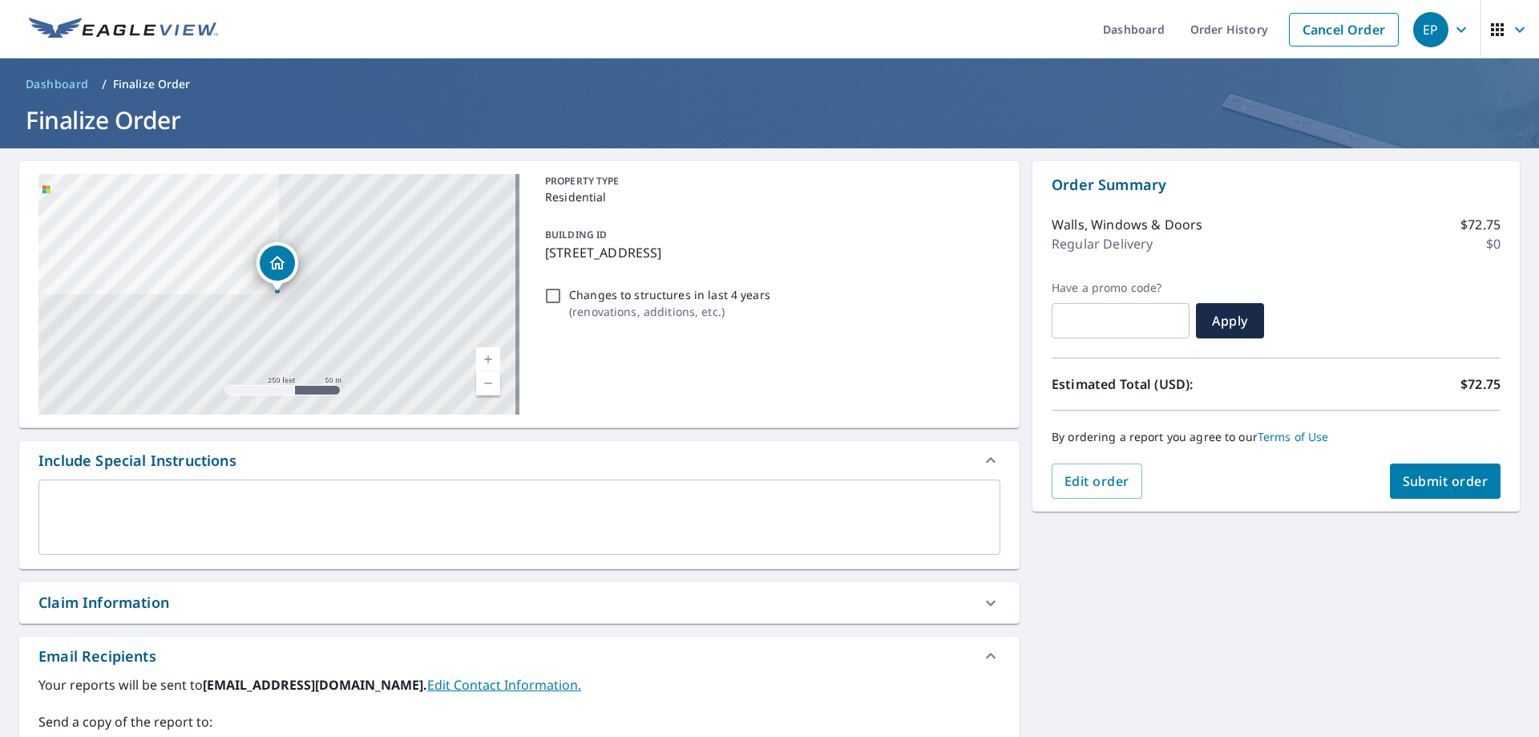
click at [1428, 487] on span "Submit order" at bounding box center [1446, 481] width 86 height 18
checkbox input "true"
